Goal: Transaction & Acquisition: Purchase product/service

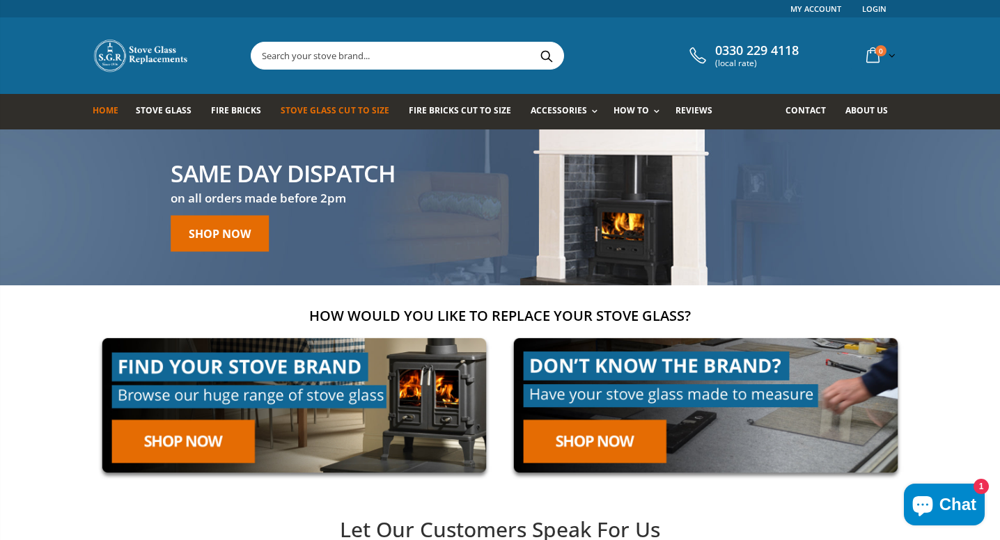
click at [365, 113] on span "Stove Glass Cut To Size" at bounding box center [335, 110] width 108 height 12
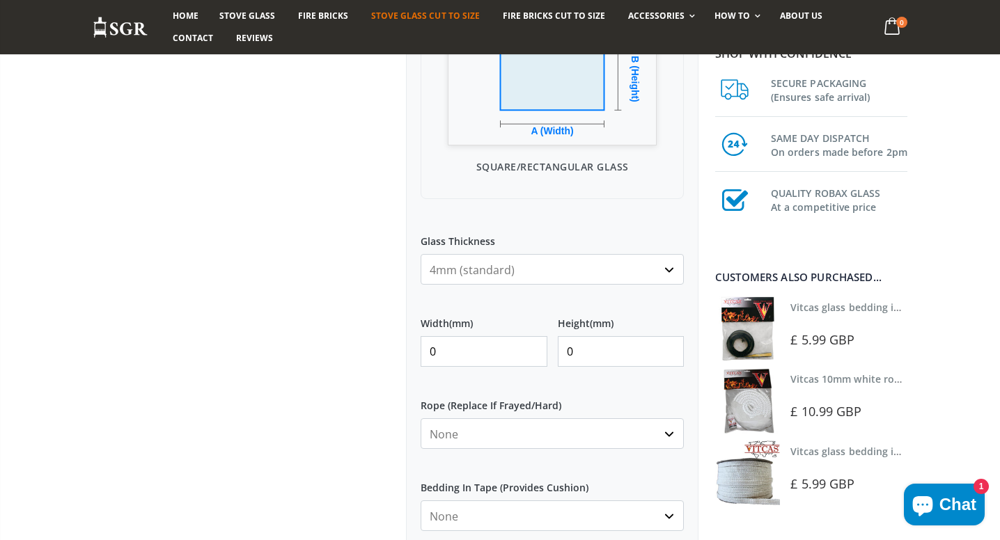
scroll to position [473, 0]
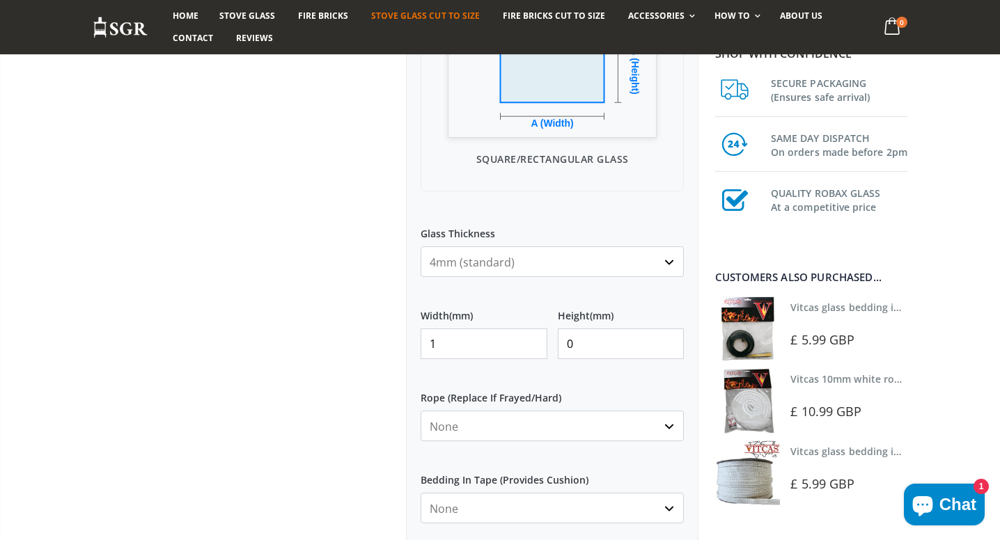
click at [532, 343] on input "1" at bounding box center [483, 344] width 127 height 31
click at [532, 343] on input "2" at bounding box center [483, 344] width 127 height 31
click at [532, 343] on input "3" at bounding box center [483, 344] width 127 height 31
click at [532, 343] on input "4" at bounding box center [483, 344] width 127 height 31
click at [532, 343] on input "5" at bounding box center [483, 344] width 127 height 31
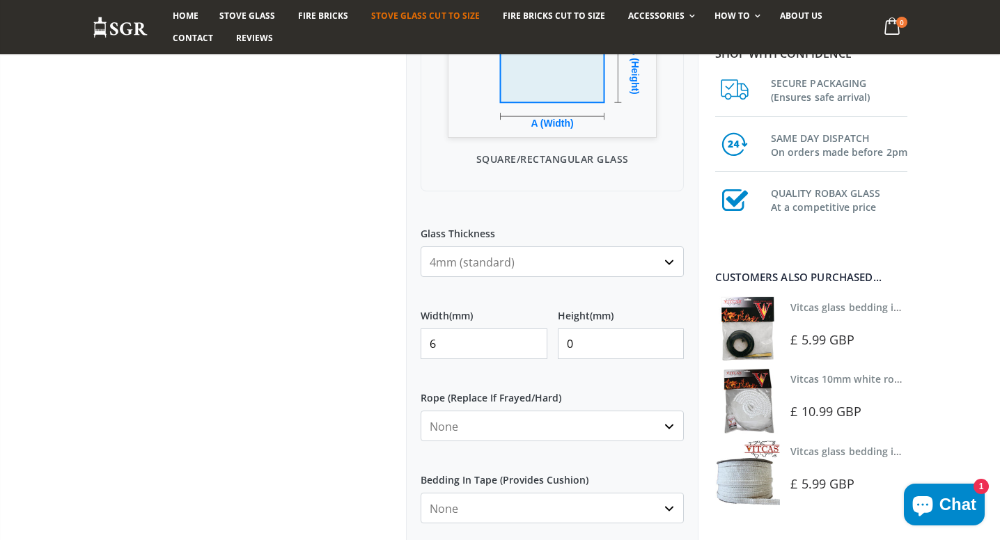
click at [532, 343] on input "6" at bounding box center [483, 344] width 127 height 31
click at [532, 343] on input "7" at bounding box center [483, 344] width 127 height 31
click at [532, 343] on input "8" at bounding box center [483, 344] width 127 height 31
click at [532, 343] on input "9" at bounding box center [483, 344] width 127 height 31
click at [532, 343] on input "10" at bounding box center [483, 344] width 127 height 31
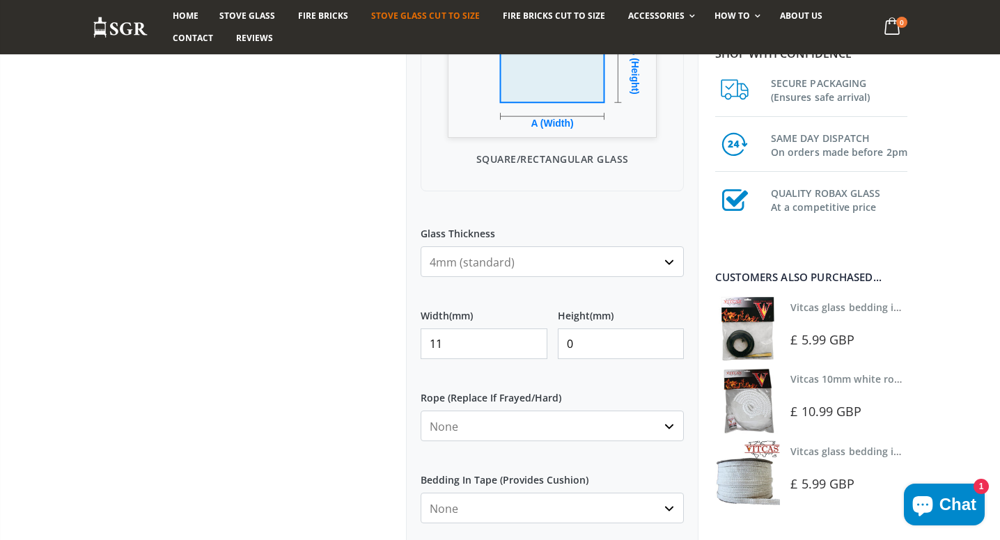
click at [532, 343] on input "11" at bounding box center [483, 344] width 127 height 31
click at [532, 343] on input "12" at bounding box center [483, 344] width 127 height 31
click at [532, 343] on input "13" at bounding box center [483, 344] width 127 height 31
click at [532, 343] on input "14" at bounding box center [483, 344] width 127 height 31
click at [532, 343] on input "15" at bounding box center [483, 344] width 127 height 31
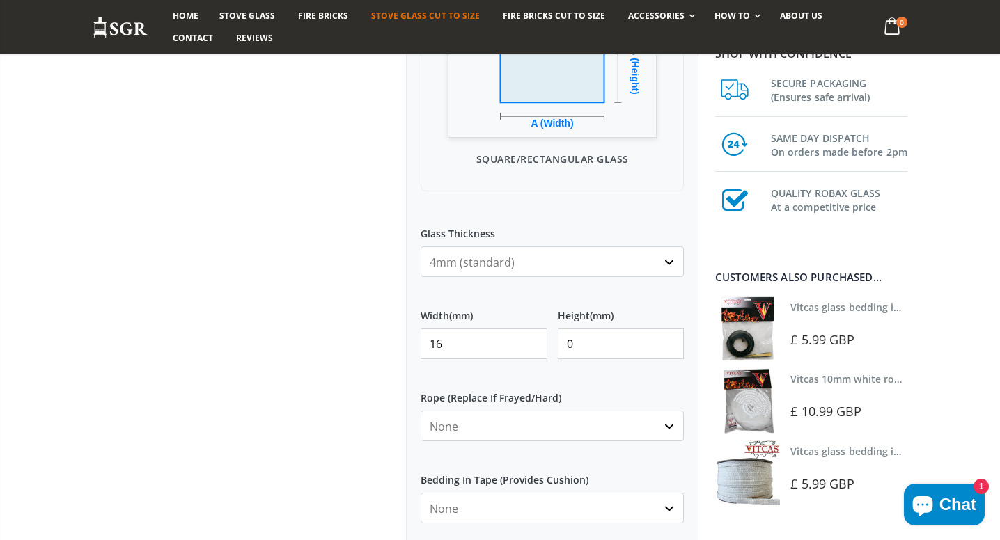
click at [532, 343] on input "16" at bounding box center [483, 344] width 127 height 31
click at [532, 343] on input "17" at bounding box center [483, 344] width 127 height 31
click at [532, 343] on input "18" at bounding box center [483, 344] width 127 height 31
click at [532, 343] on input "19" at bounding box center [483, 344] width 127 height 31
click at [532, 343] on input "20" at bounding box center [483, 344] width 127 height 31
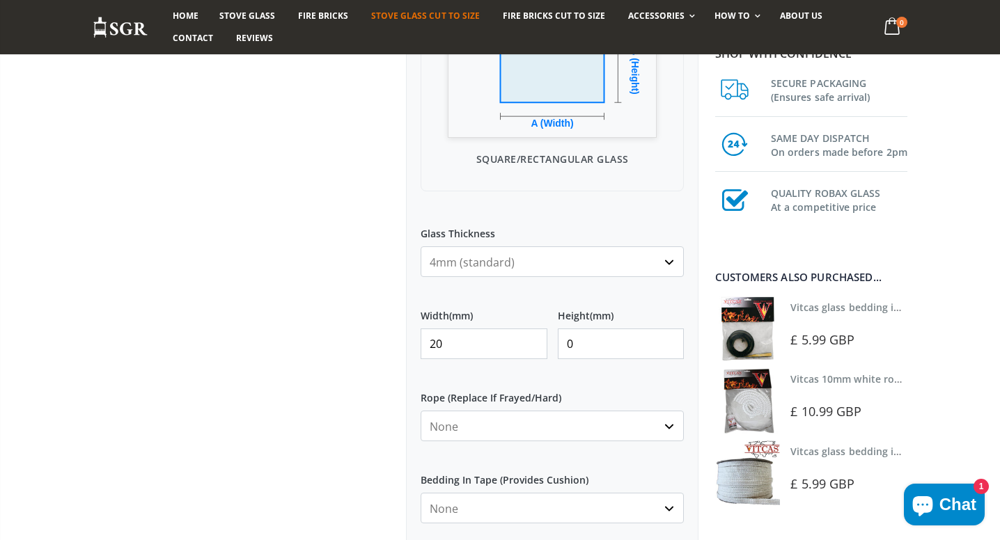
type input "21"
click at [532, 343] on input "21" at bounding box center [483, 344] width 127 height 31
click at [670, 345] on input "0" at bounding box center [621, 344] width 127 height 31
click at [670, 344] on input "1" at bounding box center [621, 344] width 127 height 31
click at [670, 344] on input "2" at bounding box center [621, 344] width 127 height 31
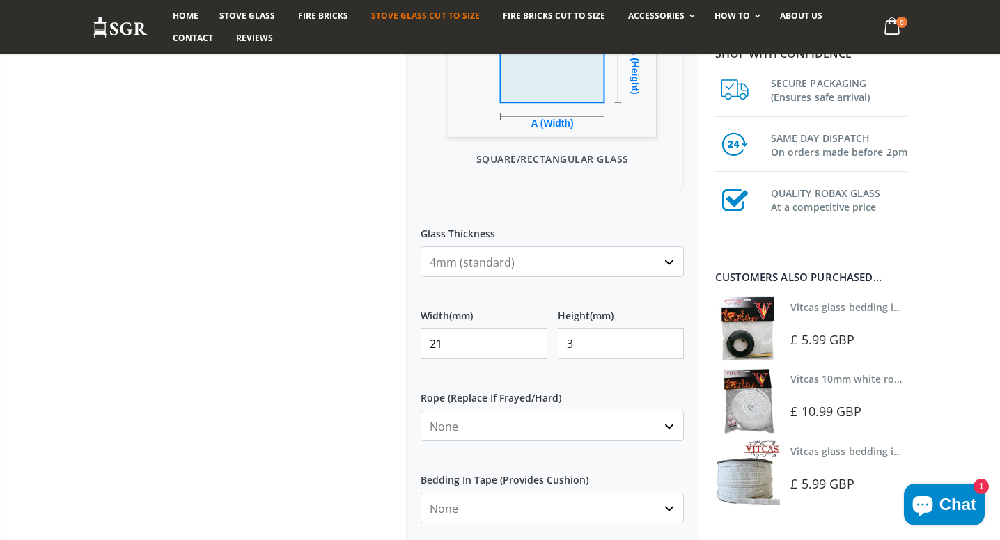
click at [670, 344] on input "3" at bounding box center [621, 344] width 127 height 31
click at [670, 344] on input "4" at bounding box center [621, 344] width 127 height 31
click at [670, 344] on input "5" at bounding box center [621, 344] width 127 height 31
click at [670, 344] on input "6" at bounding box center [621, 344] width 127 height 31
click at [670, 344] on input "7" at bounding box center [621, 344] width 127 height 31
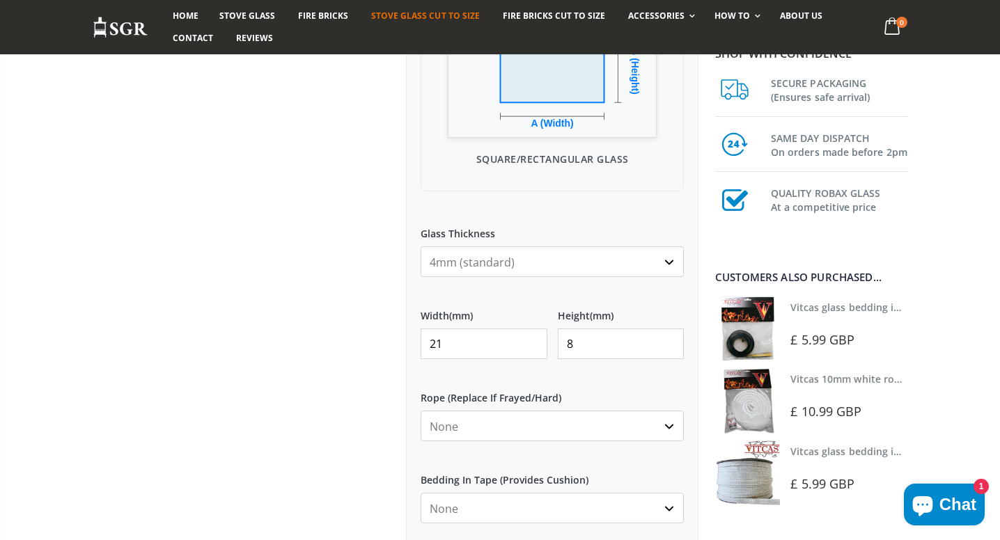
click at [670, 344] on input "8" at bounding box center [621, 344] width 127 height 31
click at [670, 344] on input "9" at bounding box center [621, 344] width 127 height 31
click at [670, 344] on input "10" at bounding box center [621, 344] width 127 height 31
click at [670, 344] on input "11" at bounding box center [621, 344] width 127 height 31
click at [670, 344] on input "12" at bounding box center [621, 344] width 127 height 31
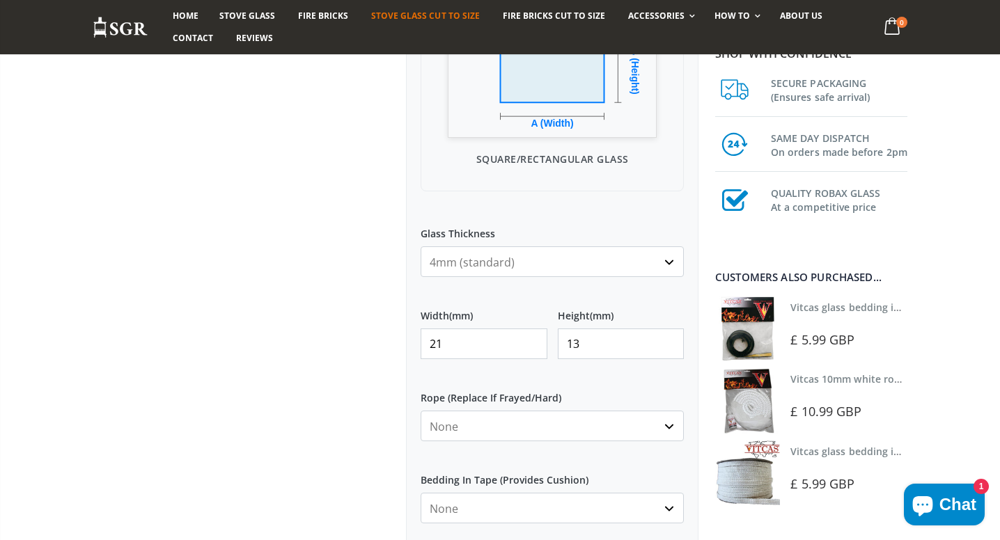
click at [670, 344] on input "13" at bounding box center [621, 344] width 127 height 31
click at [670, 344] on input "14" at bounding box center [621, 344] width 127 height 31
click at [670, 344] on input "15" at bounding box center [621, 344] width 127 height 31
click at [670, 344] on input "16" at bounding box center [621, 344] width 127 height 31
click at [670, 344] on input "17" at bounding box center [621, 344] width 127 height 31
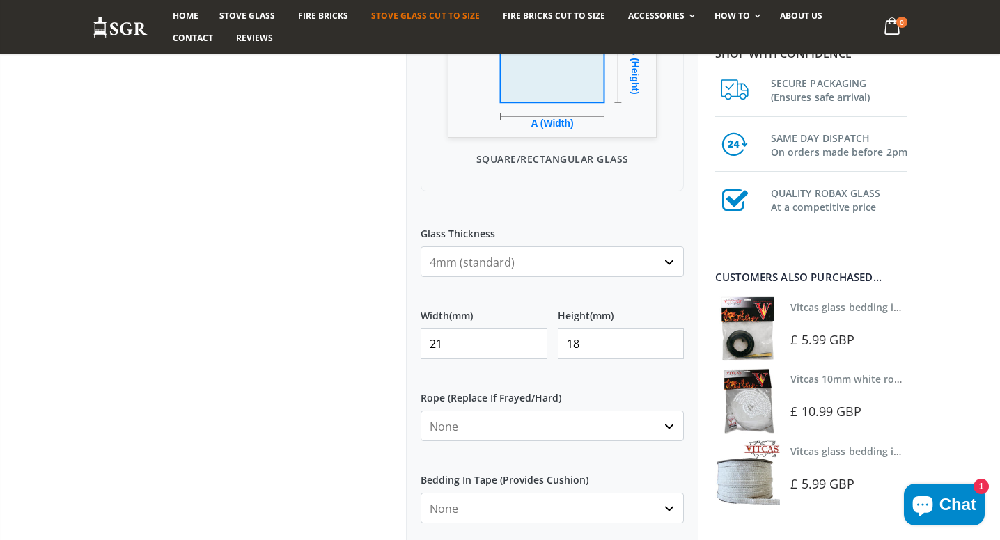
click at [670, 344] on input "18" at bounding box center [621, 344] width 127 height 31
click at [670, 344] on input "19" at bounding box center [621, 344] width 127 height 31
click at [670, 344] on input "20" at bounding box center [621, 344] width 127 height 31
type input "21"
click at [670, 344] on input "21" at bounding box center [621, 344] width 127 height 31
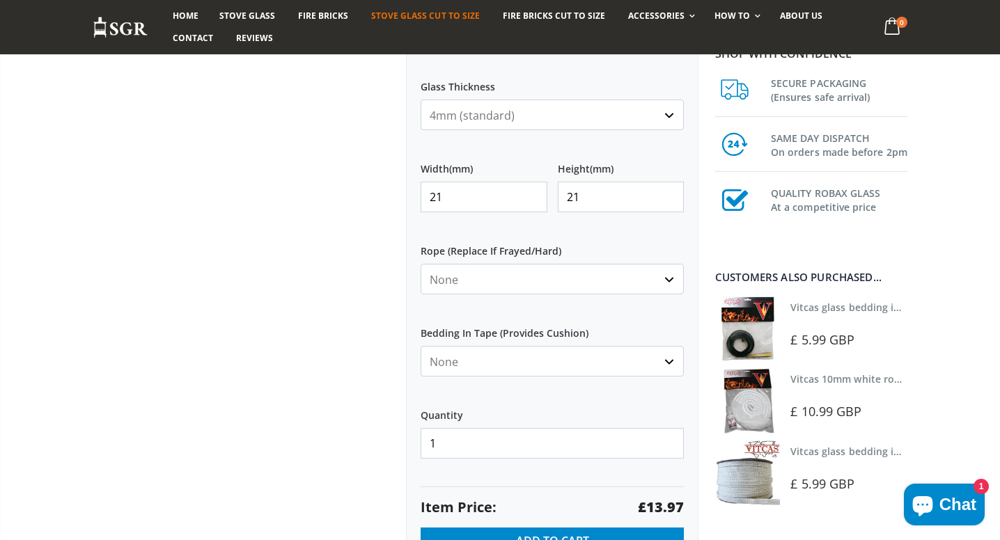
scroll to position [621, 0]
select select "black"
click at [533, 195] on input "230" at bounding box center [483, 196] width 127 height 31
click at [533, 201] on input "229" at bounding box center [483, 196] width 127 height 31
click at [533, 201] on input "228" at bounding box center [483, 196] width 127 height 31
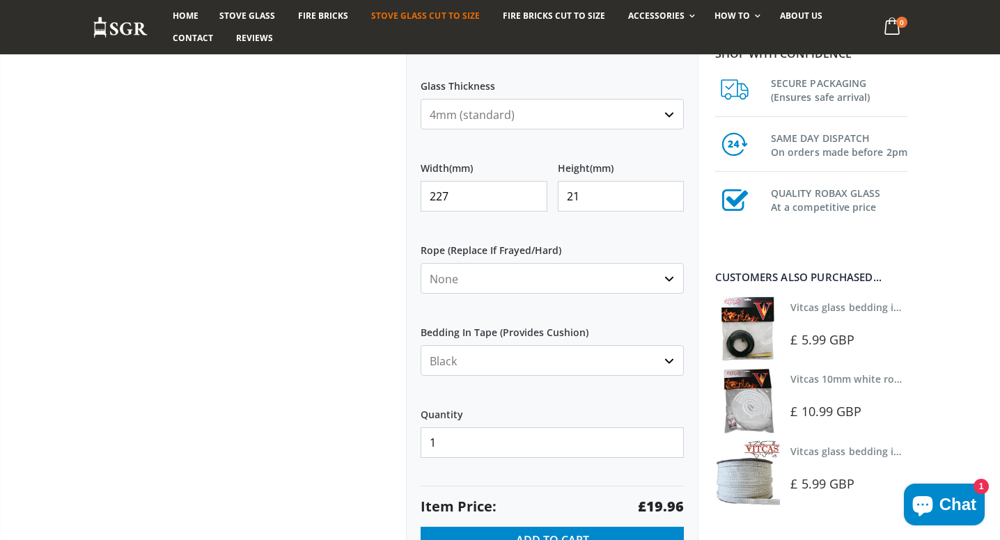
click at [533, 201] on input "227" at bounding box center [483, 196] width 127 height 31
click at [533, 201] on input "226" at bounding box center [483, 196] width 127 height 31
click at [533, 201] on input "225" at bounding box center [483, 196] width 127 height 31
click at [533, 201] on input "222" at bounding box center [483, 196] width 127 height 31
click at [533, 201] on input "221" at bounding box center [483, 196] width 127 height 31
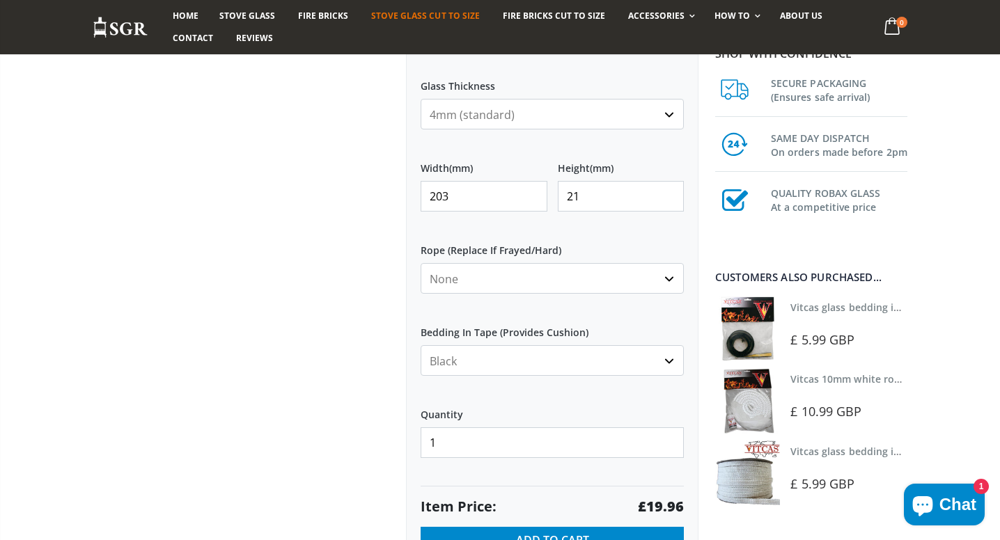
click at [533, 201] on input "203" at bounding box center [483, 196] width 127 height 31
click at [533, 195] on input "204" at bounding box center [483, 196] width 127 height 31
click at [533, 195] on input "205" at bounding box center [483, 196] width 127 height 31
click at [533, 195] on input "206" at bounding box center [483, 196] width 127 height 31
click at [533, 195] on input "207" at bounding box center [483, 196] width 127 height 31
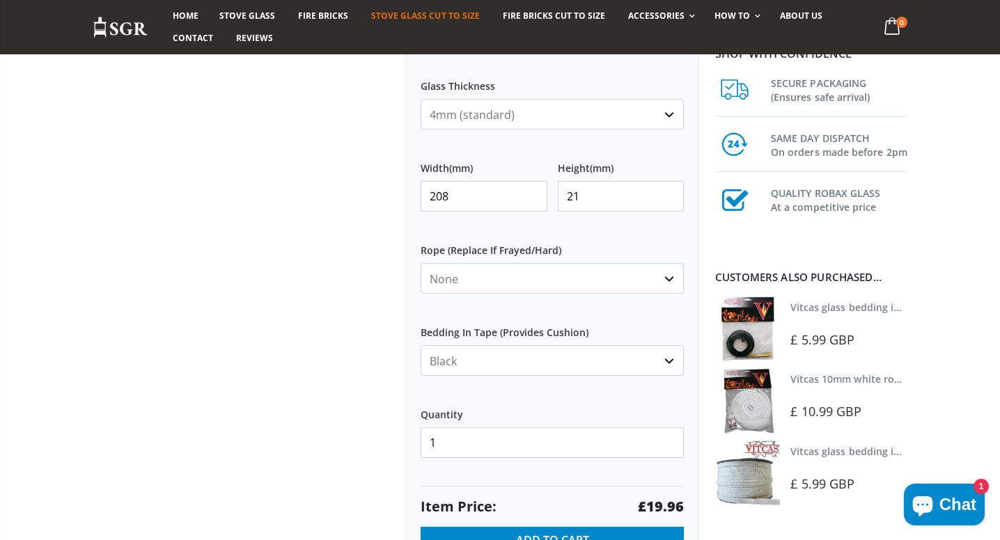
click at [533, 195] on input "208" at bounding box center [483, 196] width 127 height 31
click at [533, 195] on input "209" at bounding box center [483, 196] width 127 height 31
type input "210"
click at [533, 195] on input "210" at bounding box center [483, 196] width 127 height 31
click at [670, 196] on input "22" at bounding box center [621, 196] width 127 height 31
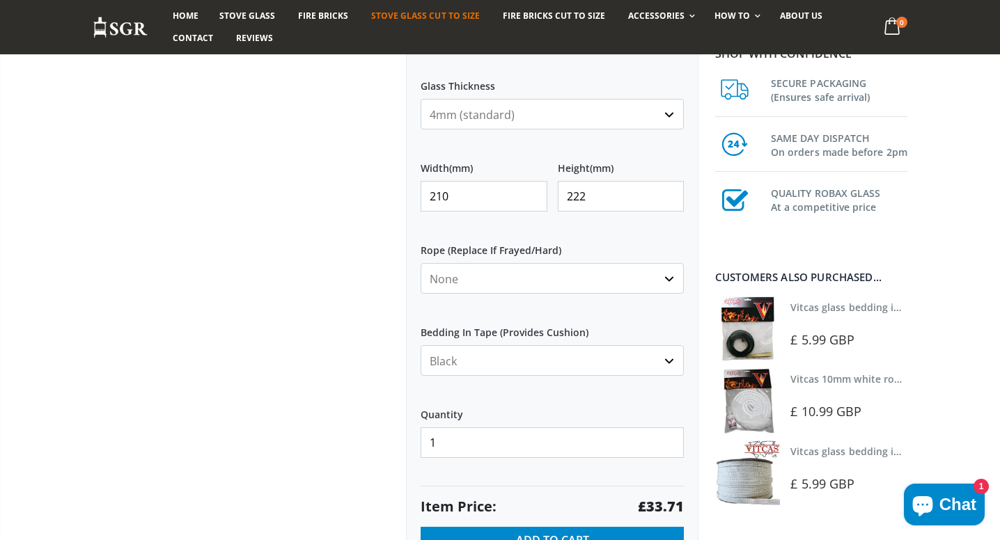
click at [670, 196] on input "222" at bounding box center [621, 196] width 127 height 31
click at [670, 196] on input "223" at bounding box center [621, 196] width 127 height 31
click at [671, 203] on input "222" at bounding box center [621, 196] width 127 height 31
click at [671, 203] on input "221" at bounding box center [621, 196] width 127 height 31
click at [671, 203] on input "220" at bounding box center [621, 196] width 127 height 31
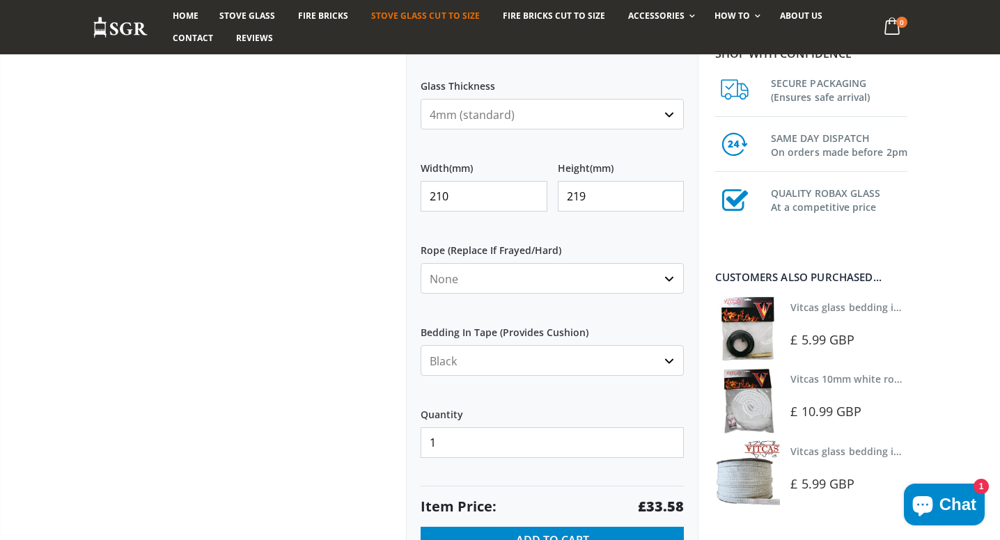
click at [671, 203] on input "219" at bounding box center [621, 196] width 127 height 31
click at [671, 203] on input "218" at bounding box center [621, 196] width 127 height 31
click at [671, 203] on input "217" at bounding box center [621, 196] width 127 height 31
click at [671, 203] on input "216" at bounding box center [621, 196] width 127 height 31
click at [671, 204] on input "215" at bounding box center [621, 196] width 127 height 31
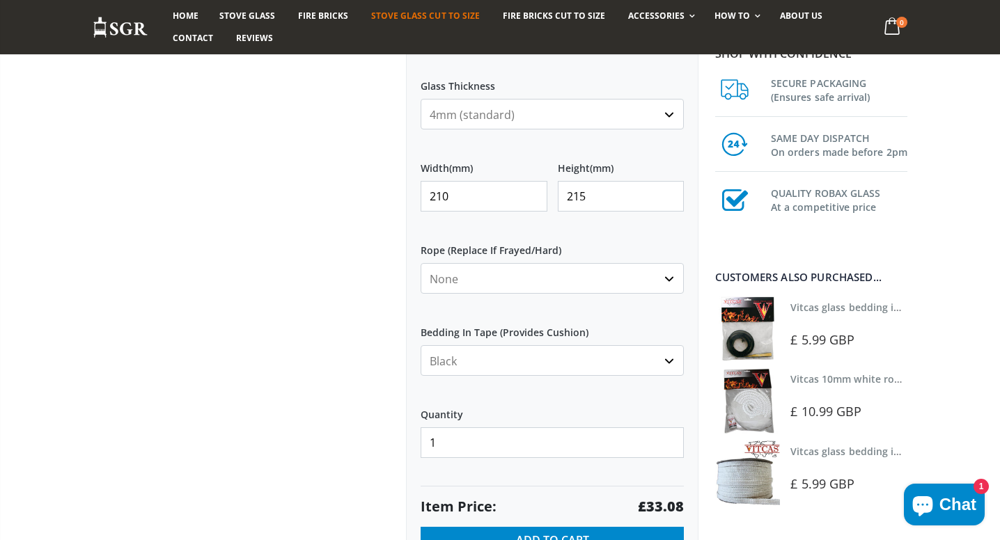
click at [671, 205] on input "215" at bounding box center [621, 196] width 127 height 31
click at [669, 200] on input "214" at bounding box center [621, 196] width 127 height 31
click at [669, 200] on input "213" at bounding box center [621, 196] width 127 height 31
click at [669, 200] on input "212" at bounding box center [621, 196] width 127 height 31
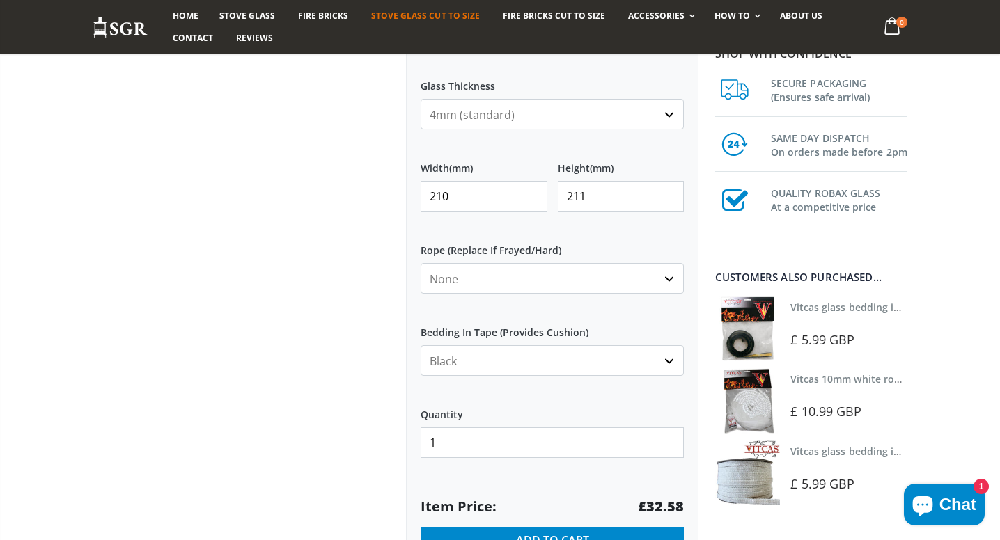
click at [669, 200] on input "211" at bounding box center [621, 196] width 127 height 31
type input "210"
click at [669, 201] on input "210" at bounding box center [621, 196] width 127 height 31
select select "none"
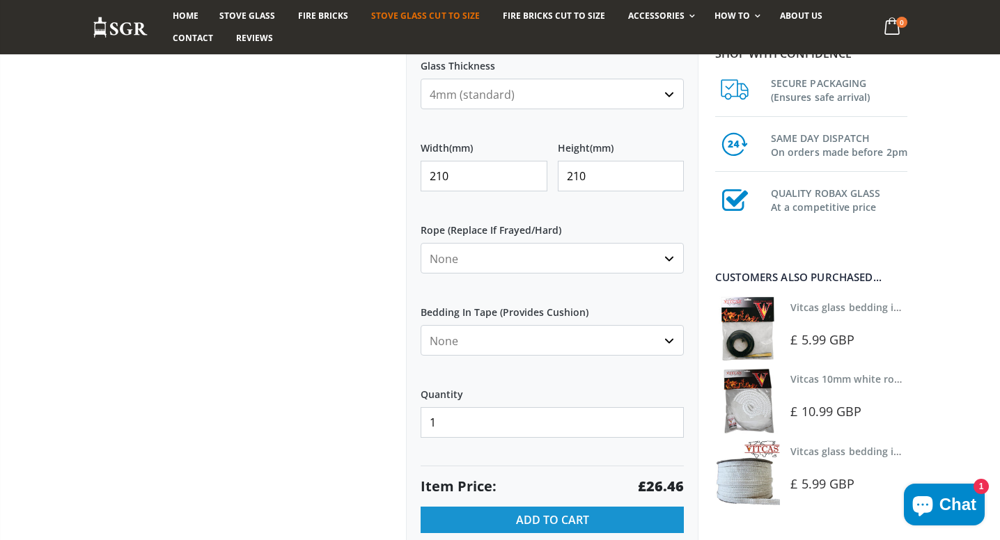
scroll to position [639, 0]
